Goal: Information Seeking & Learning: Learn about a topic

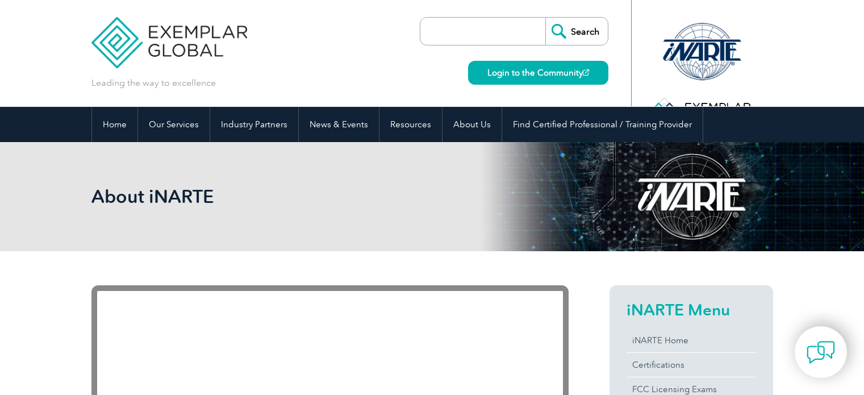
scroll to position [45, 0]
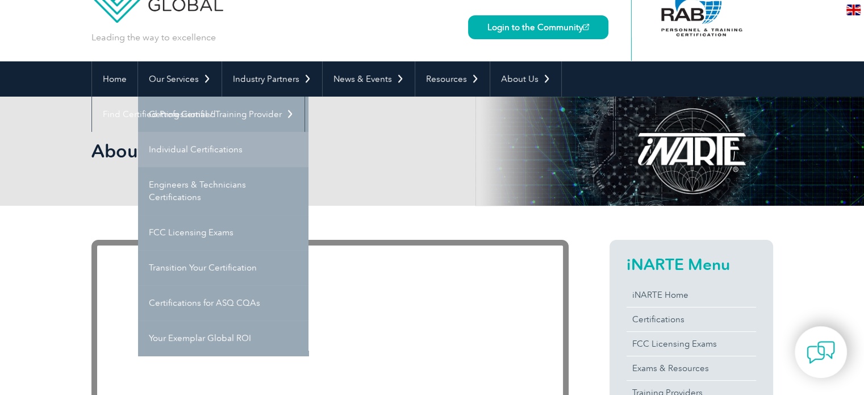
click at [193, 145] on link "Individual Certifications" at bounding box center [223, 149] width 170 height 35
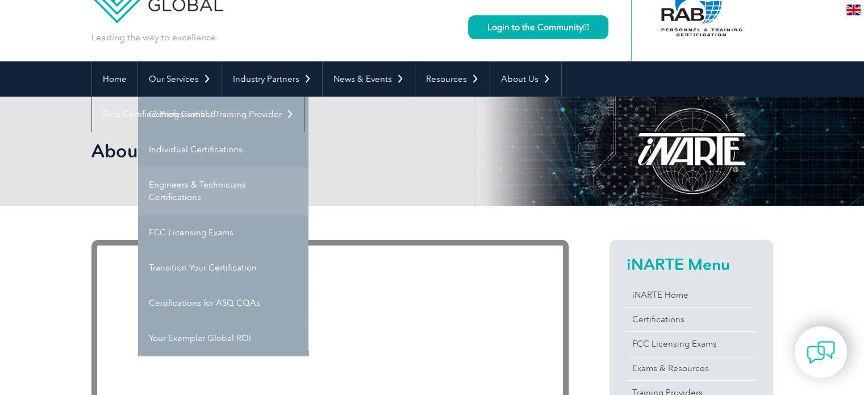
click at [197, 183] on link "Engineers & Technicians Certifications" at bounding box center [223, 191] width 170 height 48
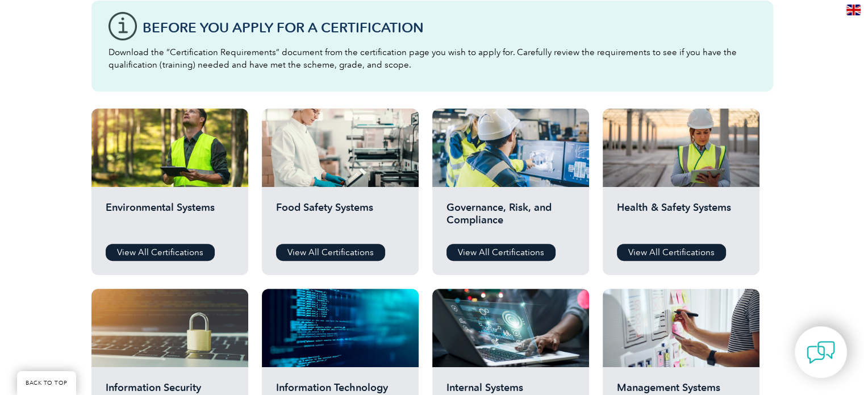
scroll to position [296, 0]
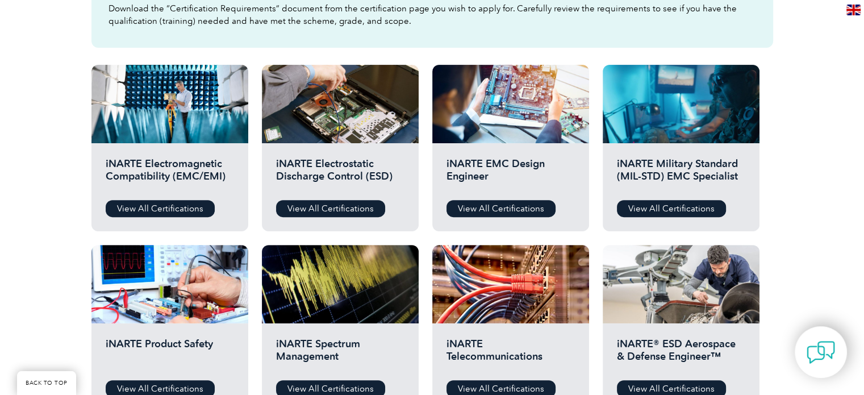
scroll to position [364, 0]
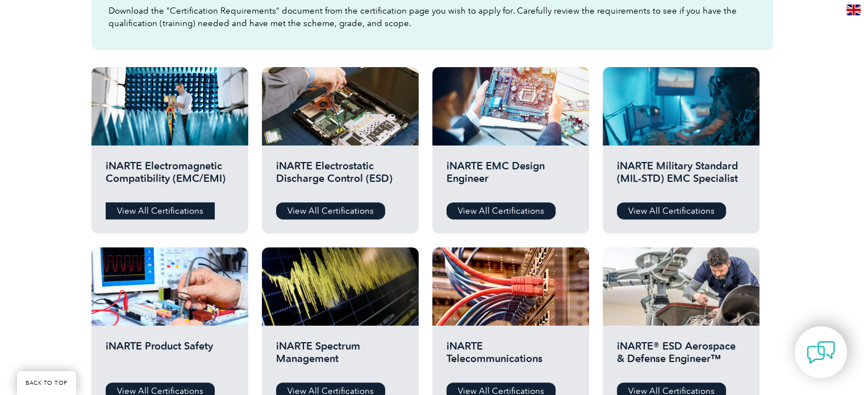
click at [181, 204] on link "View All Certifications" at bounding box center [160, 210] width 109 height 17
click at [348, 205] on link "View All Certifications" at bounding box center [330, 210] width 109 height 17
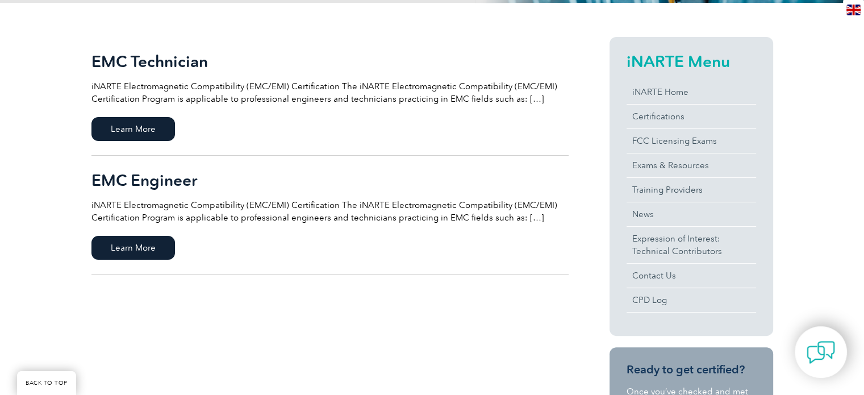
scroll to position [249, 0]
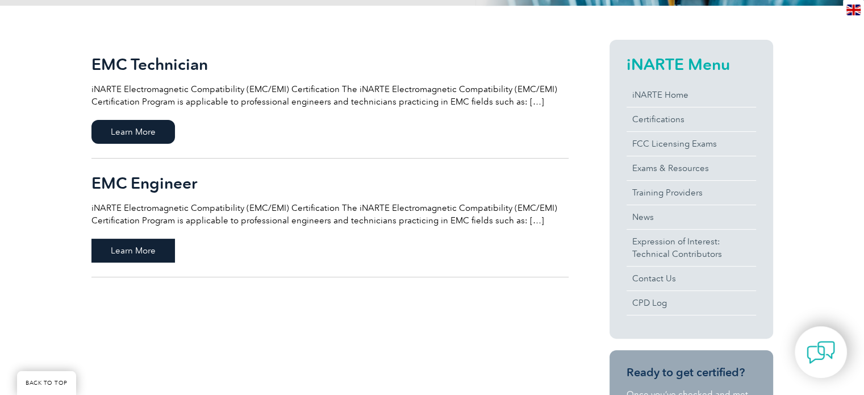
click at [149, 256] on span "Learn More" at bounding box center [133, 251] width 84 height 24
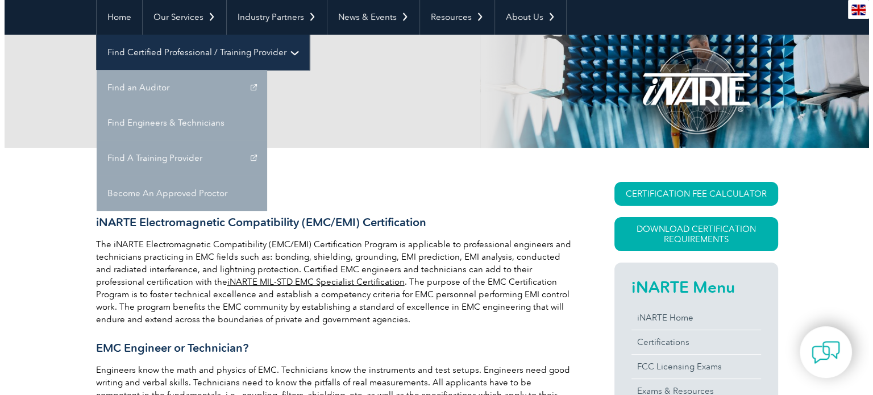
scroll to position [136, 0]
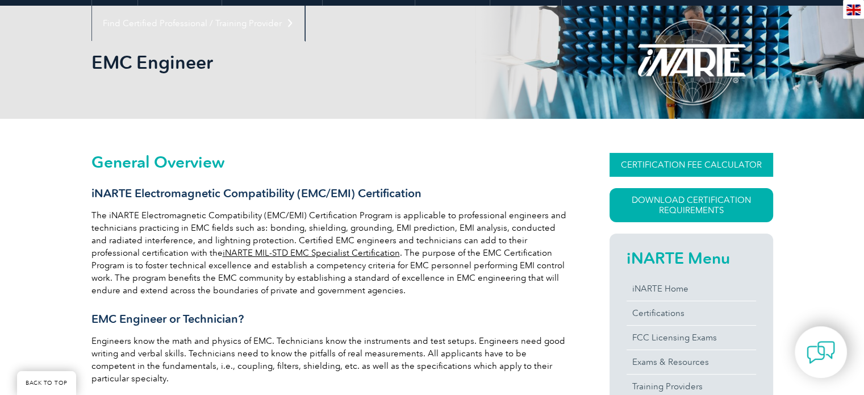
click at [688, 168] on link "CERTIFICATION FEE CALCULATOR" at bounding box center [692, 165] width 164 height 24
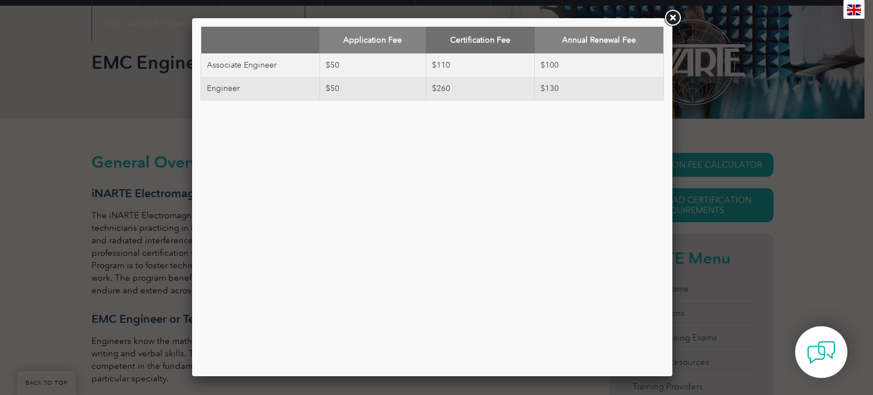
click at [671, 16] on link at bounding box center [672, 18] width 20 height 20
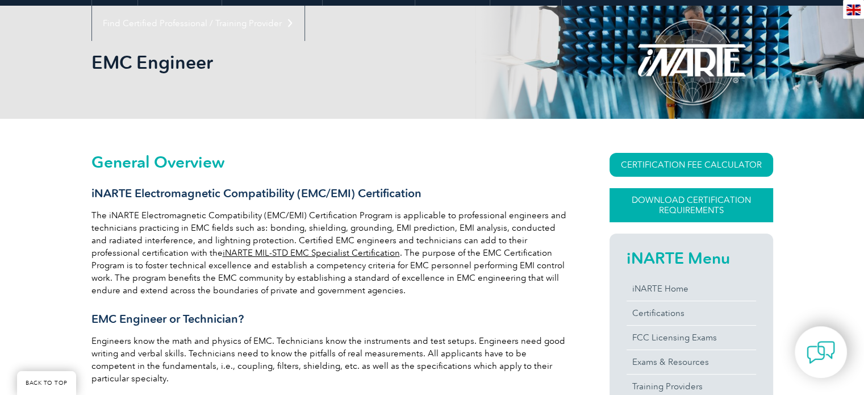
click at [671, 213] on link "Download Certification Requirements" at bounding box center [692, 205] width 164 height 34
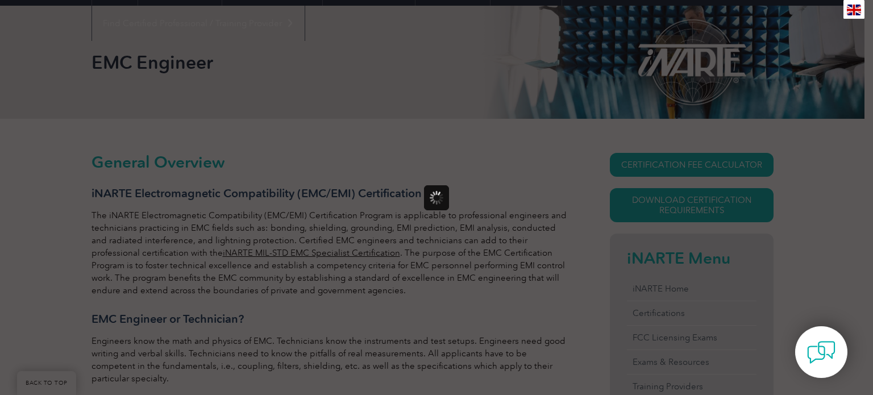
scroll to position [0, 0]
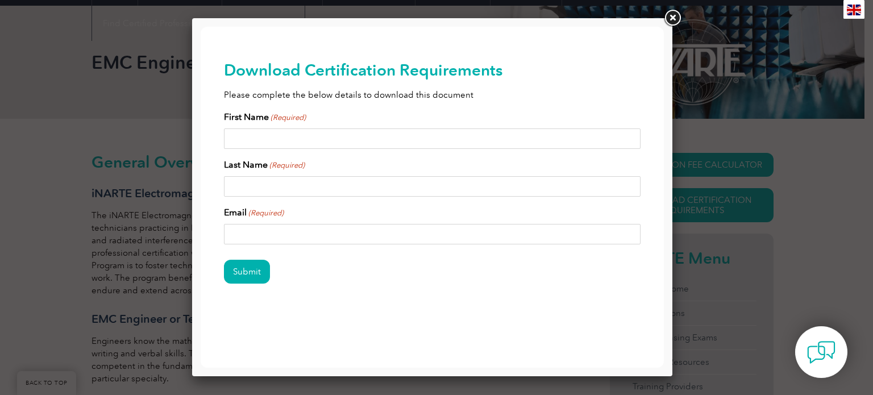
click at [301, 135] on input "First Name (Required)" at bounding box center [432, 138] width 417 height 20
type input "Fuad"
type input "Erman"
click at [305, 228] on input "erman@nu-vte.edu.ps" at bounding box center [432, 234] width 417 height 20
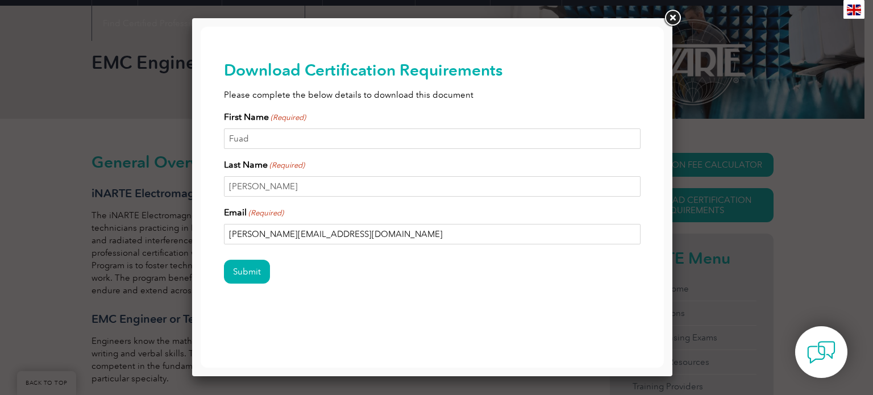
click at [305, 228] on input "erman@nu-vte.edu.ps" at bounding box center [432, 234] width 417 height 20
click at [303, 226] on input "erman@nu-vte.edu.ps" at bounding box center [432, 234] width 417 height 20
type input "fuadnae@gmail.com"
click at [254, 271] on input "Submit" at bounding box center [247, 272] width 46 height 24
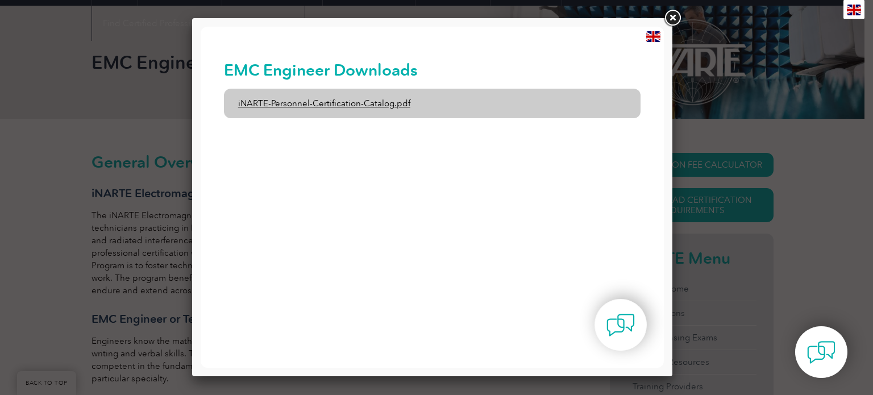
click at [392, 106] on link "iNARTE-Personnel-Certification-Catalog.pdf" at bounding box center [432, 104] width 417 height 30
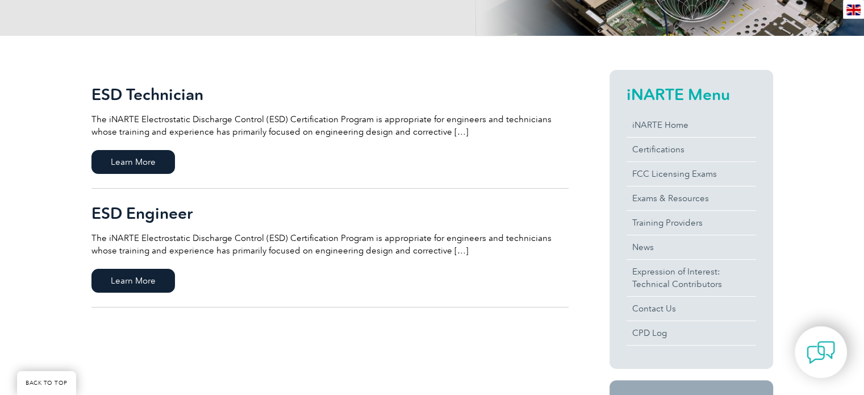
scroll to position [227, 0]
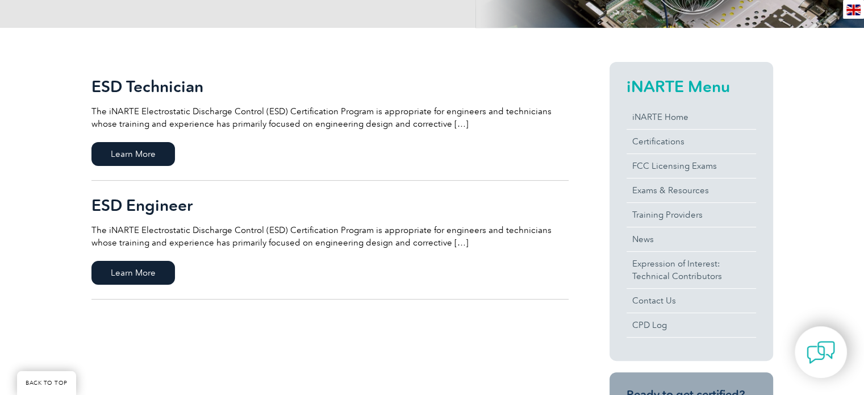
click at [361, 116] on p "The iNARTE Electrostatic Discharge Control (ESD) Certification Program is appro…" at bounding box center [329, 117] width 477 height 25
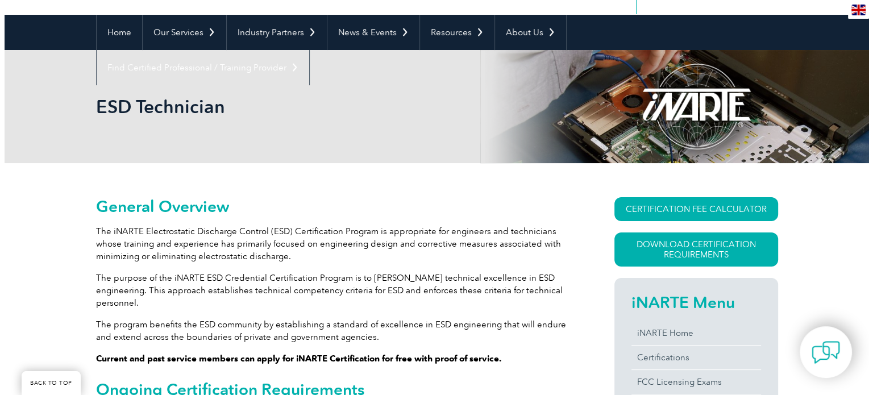
scroll to position [23, 0]
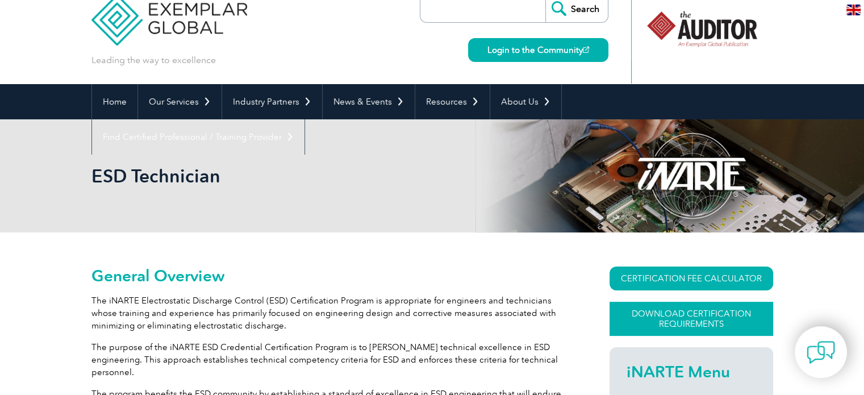
click at [667, 322] on link "Download Certification Requirements" at bounding box center [692, 319] width 164 height 34
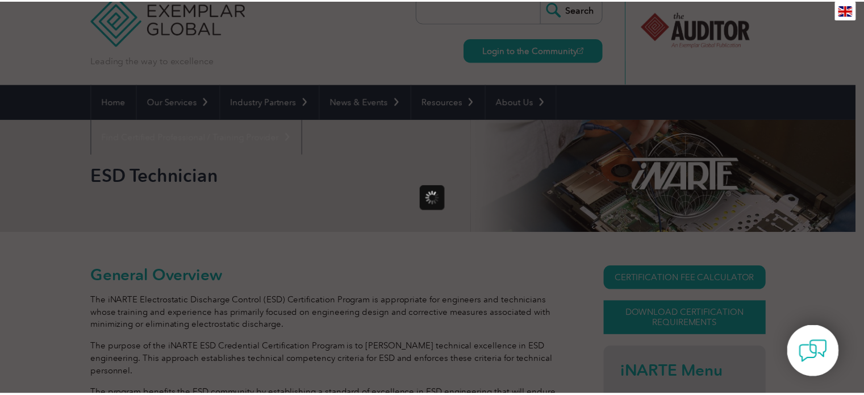
scroll to position [0, 0]
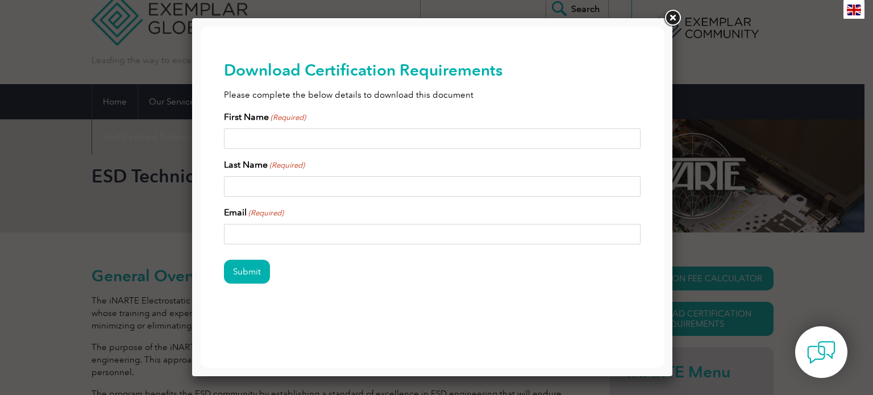
click at [672, 15] on link at bounding box center [672, 18] width 20 height 20
